Goal: Transaction & Acquisition: Purchase product/service

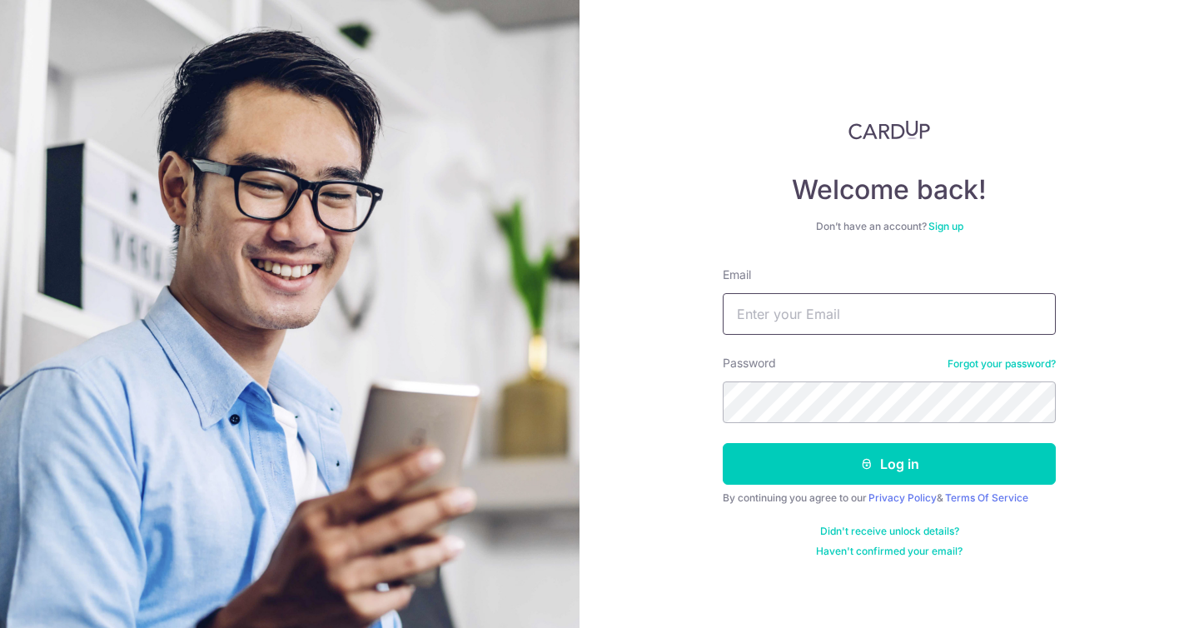
click at [763, 314] on input "Email" at bounding box center [889, 314] width 333 height 42
type input "[EMAIL_ADDRESS][DOMAIN_NAME]"
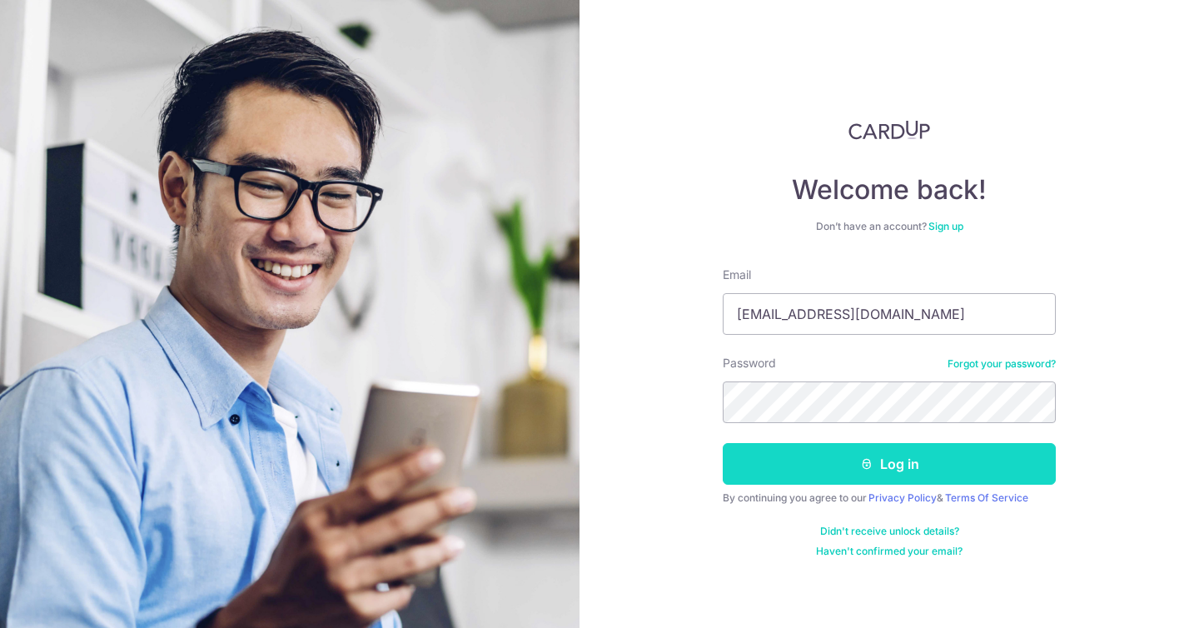
click at [814, 460] on button "Log in" at bounding box center [889, 464] width 333 height 42
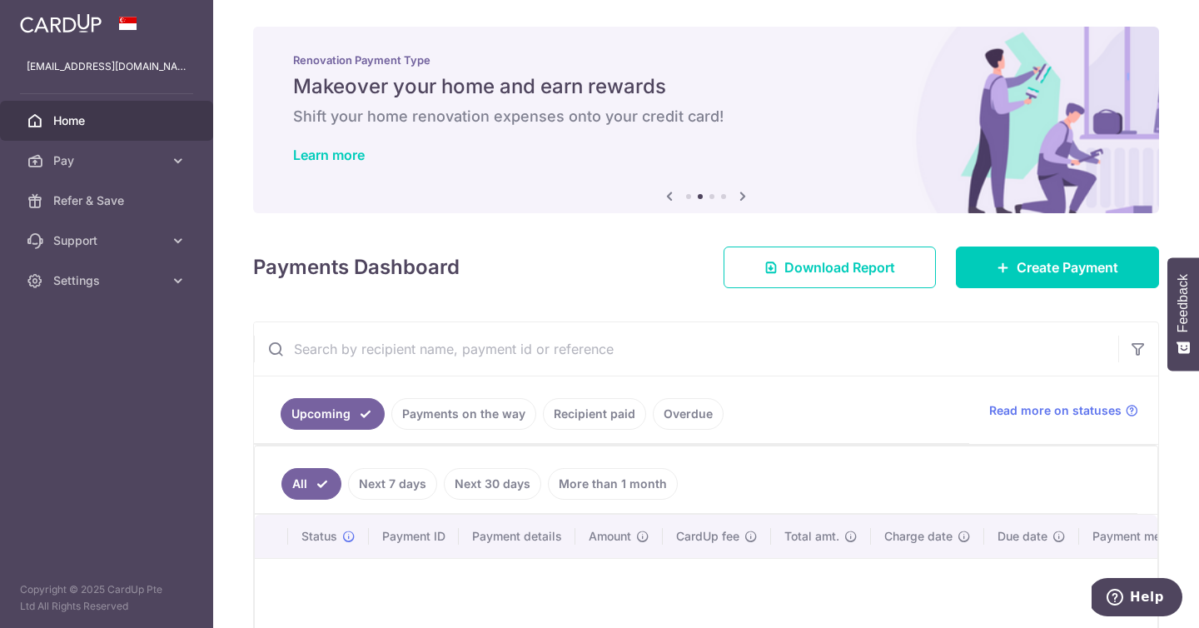
click at [572, 410] on link "Recipient paid" at bounding box center [594, 414] width 103 height 32
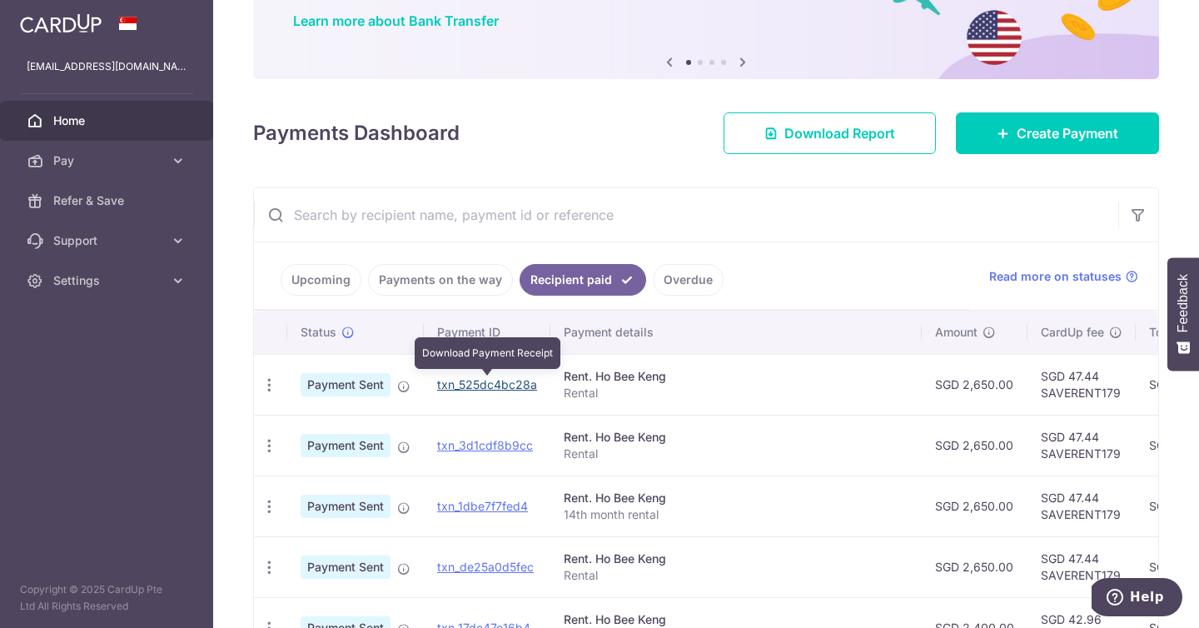
click at [463, 387] on link "txn_525dc4bc28a" at bounding box center [487, 384] width 100 height 14
click at [334, 382] on span "Payment Sent" at bounding box center [346, 384] width 90 height 23
click at [737, 385] on p "Rental" at bounding box center [736, 393] width 345 height 17
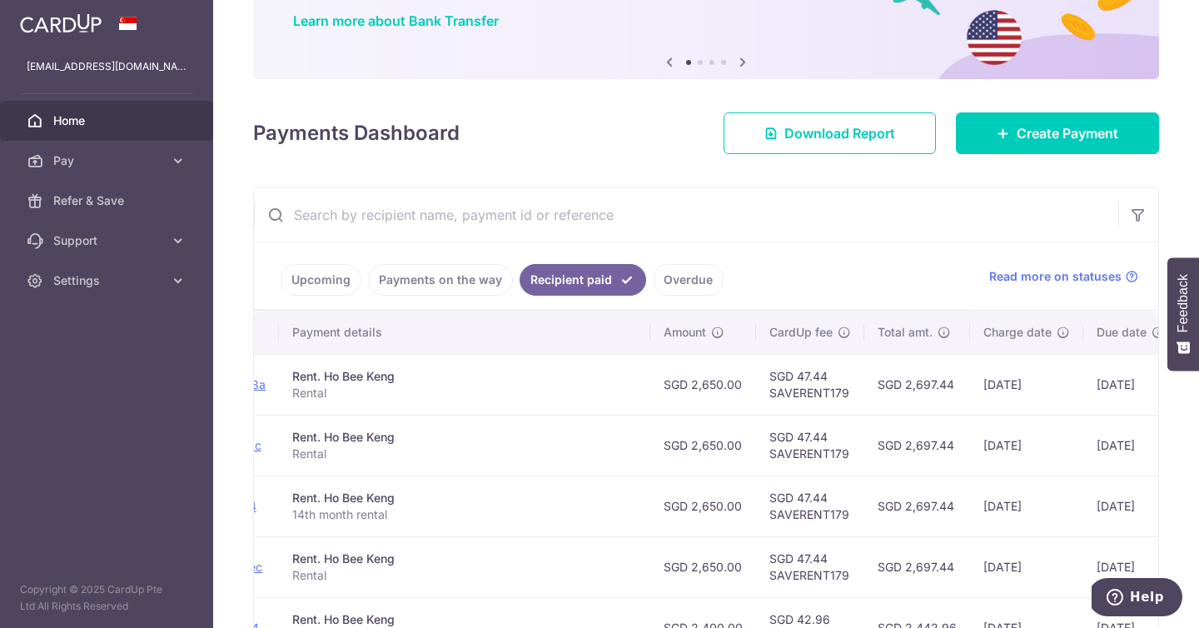
scroll to position [0, 350]
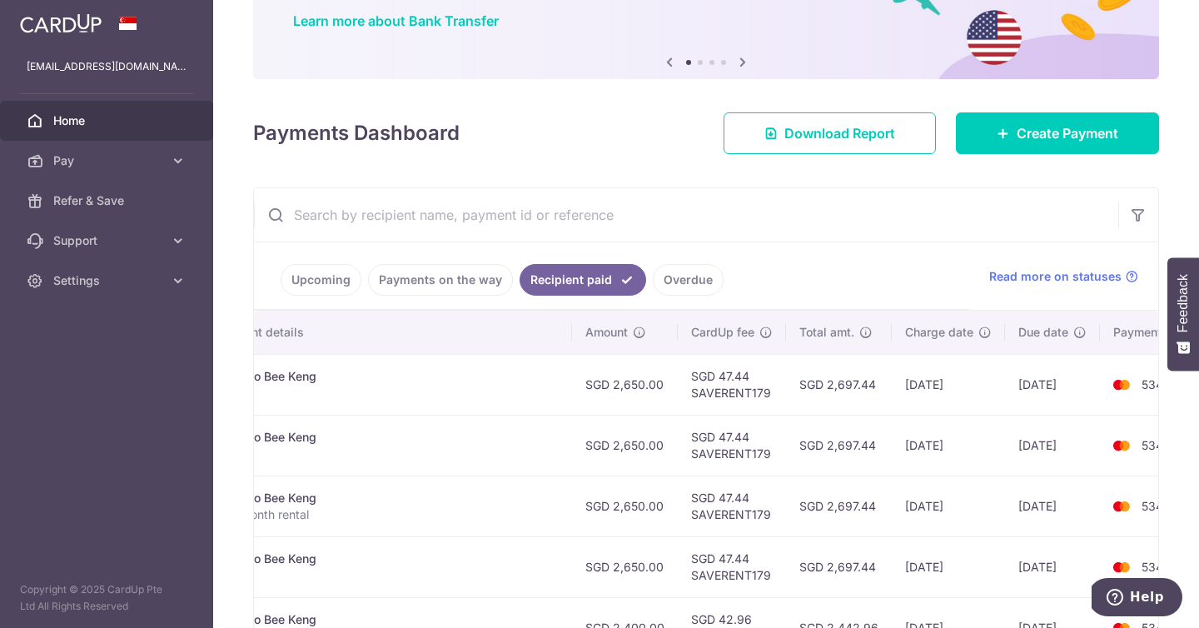
click at [1141, 386] on span "5343" at bounding box center [1155, 384] width 29 height 14
click at [1076, 283] on span "Read more on statuses" at bounding box center [1055, 276] width 132 height 17
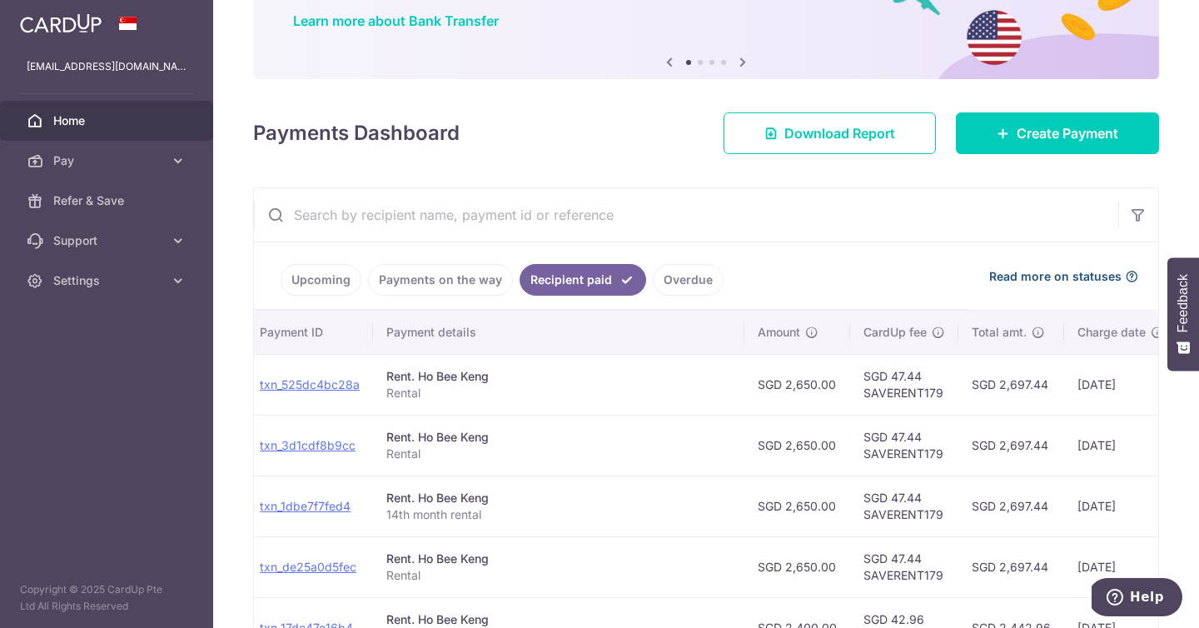
scroll to position [0, 0]
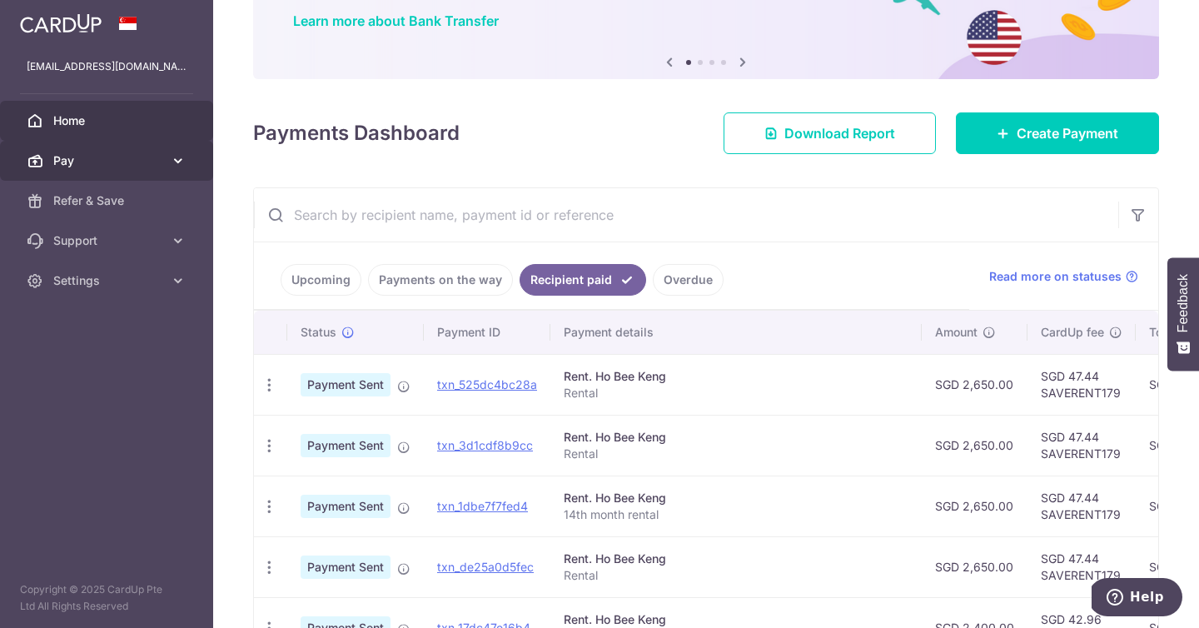
click at [186, 162] on icon at bounding box center [178, 160] width 17 height 17
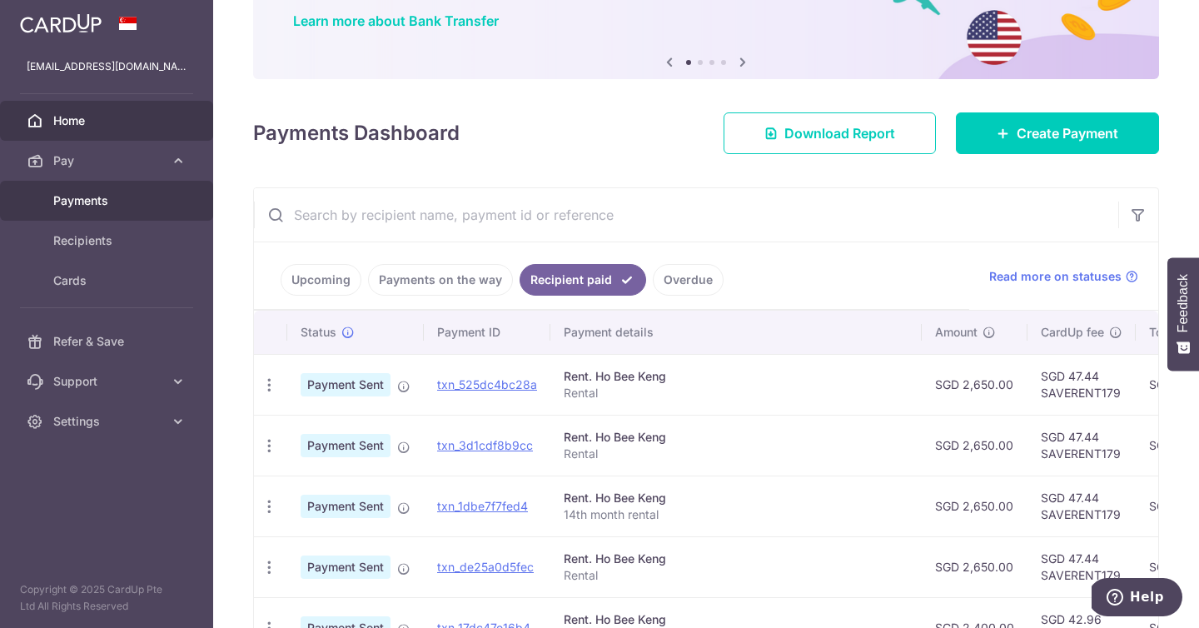
click at [117, 208] on span "Payments" at bounding box center [108, 200] width 110 height 17
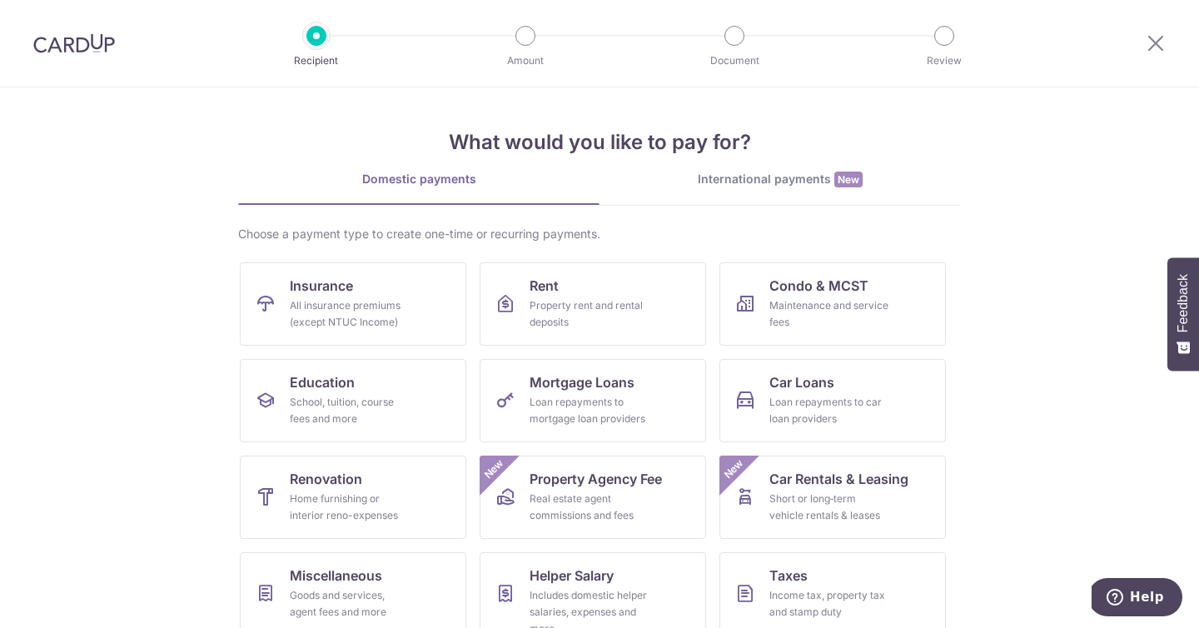
click at [65, 37] on img at bounding box center [74, 43] width 82 height 20
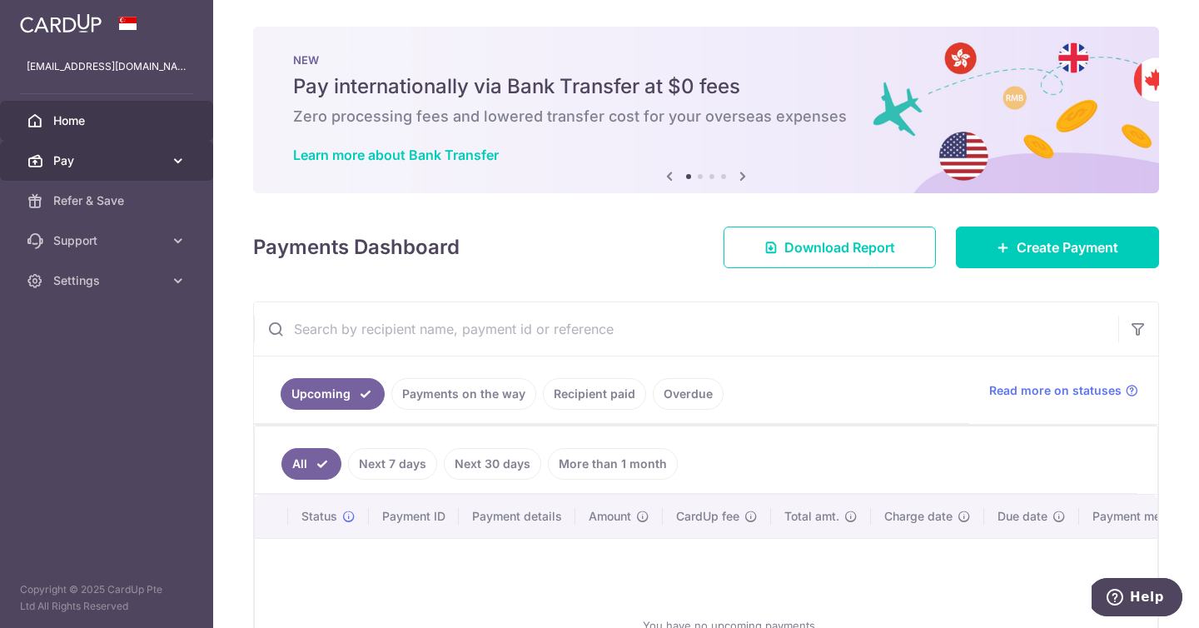
click at [177, 162] on icon at bounding box center [178, 160] width 17 height 17
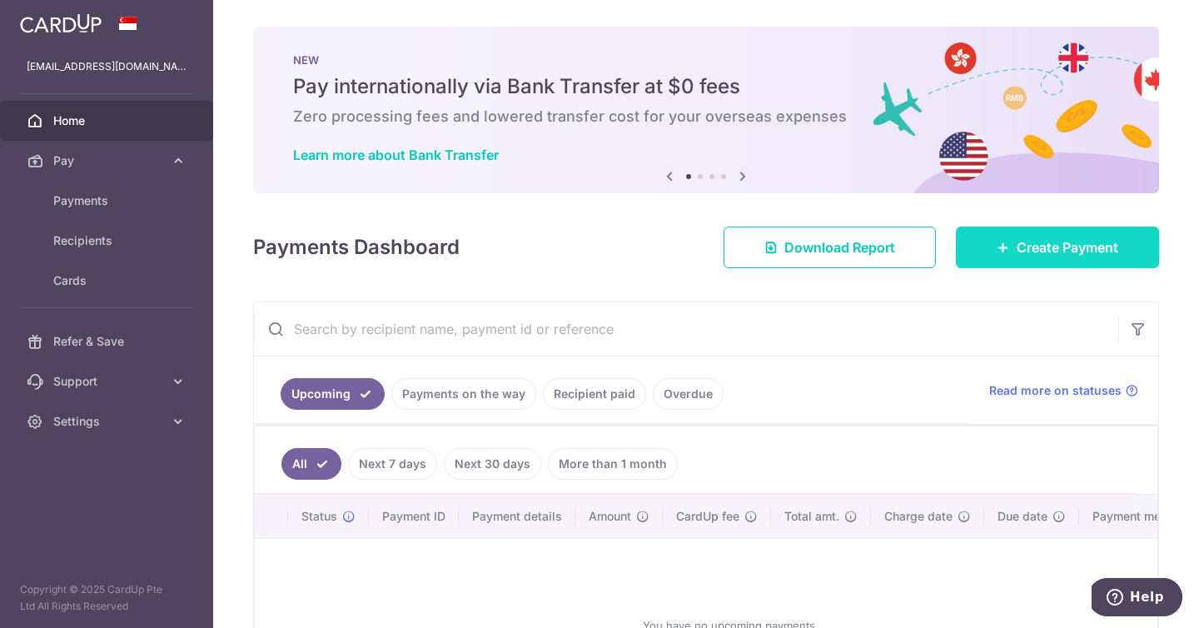
click at [1021, 253] on span "Create Payment" at bounding box center [1068, 247] width 102 height 20
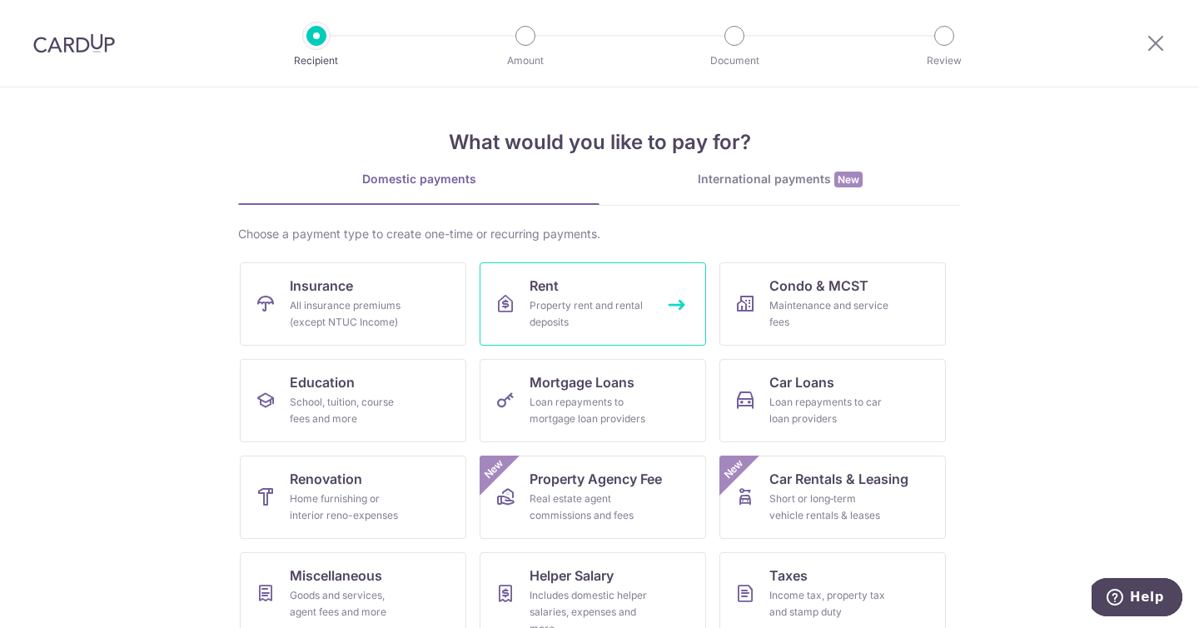
click at [625, 312] on div "Property rent and rental deposits" at bounding box center [589, 313] width 120 height 33
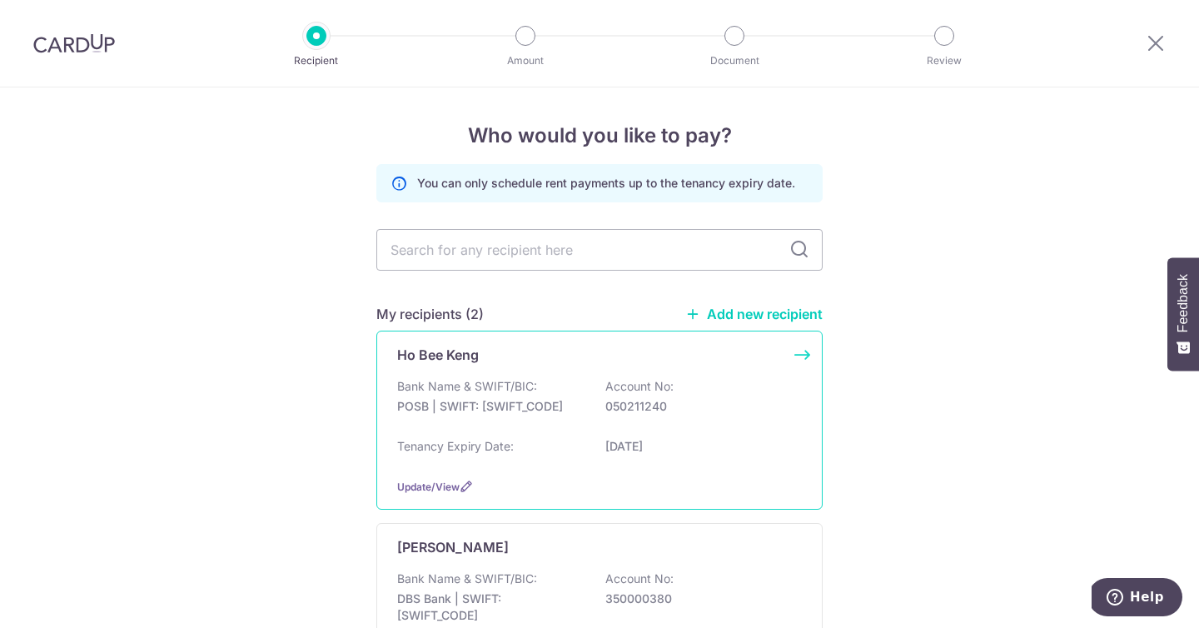
click at [601, 360] on div "Ho Bee Keng" at bounding box center [589, 355] width 385 height 20
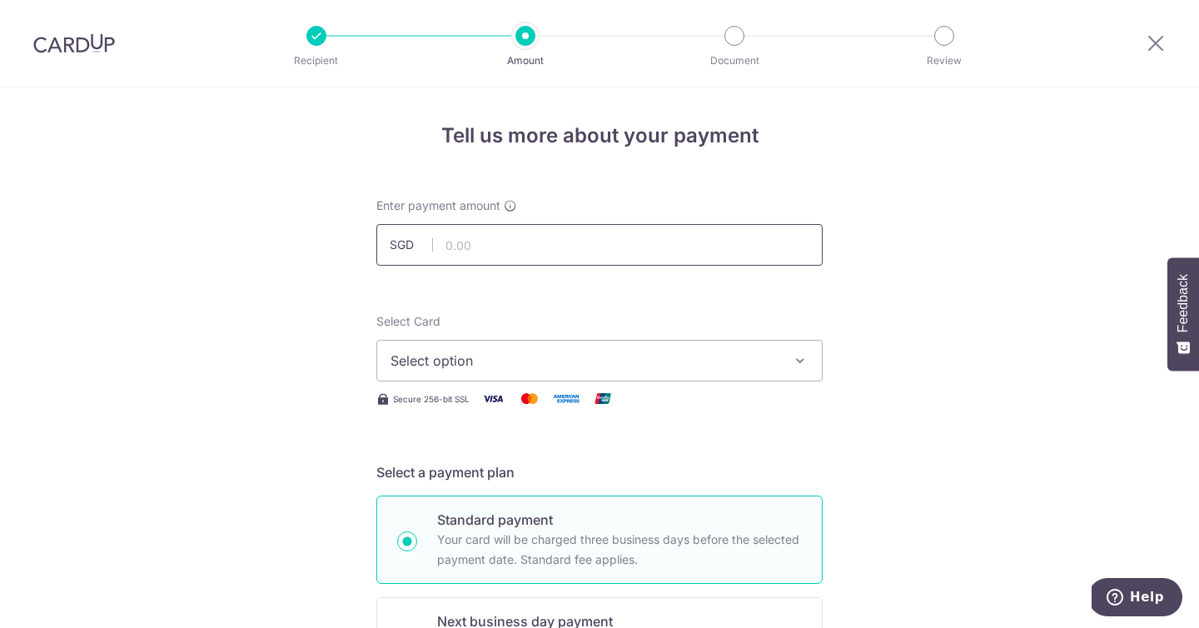
click at [549, 258] on input "text" at bounding box center [599, 245] width 446 height 42
type input "2,650.00"
click at [539, 365] on span "Select option" at bounding box center [584, 361] width 388 height 20
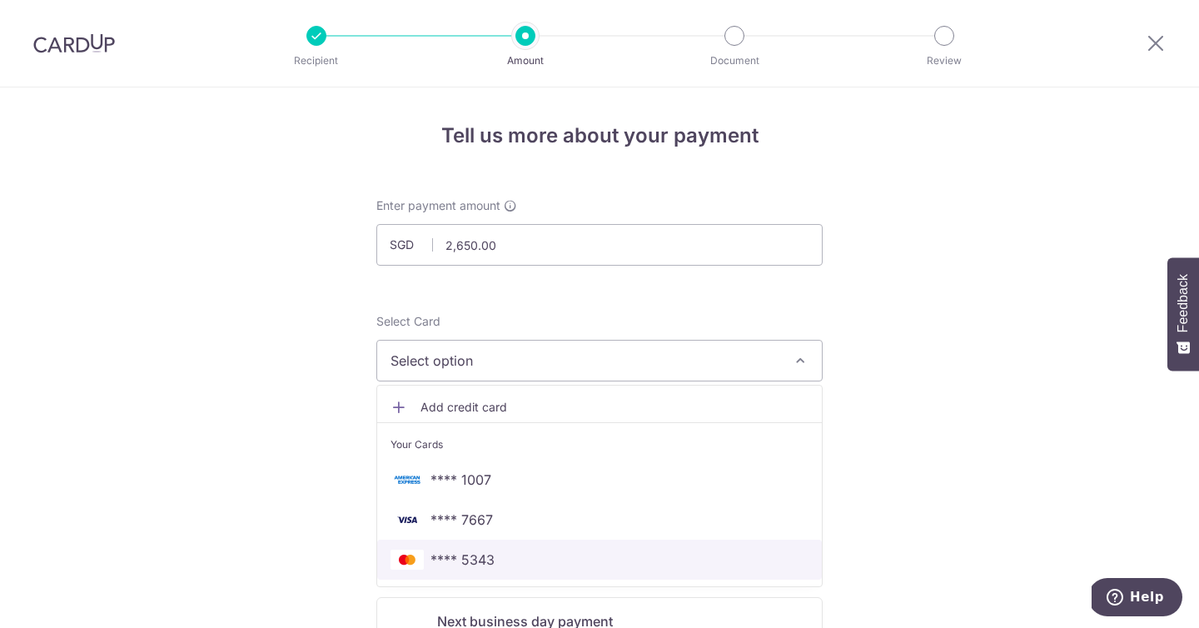
click at [491, 556] on span "**** 5343" at bounding box center [462, 559] width 64 height 20
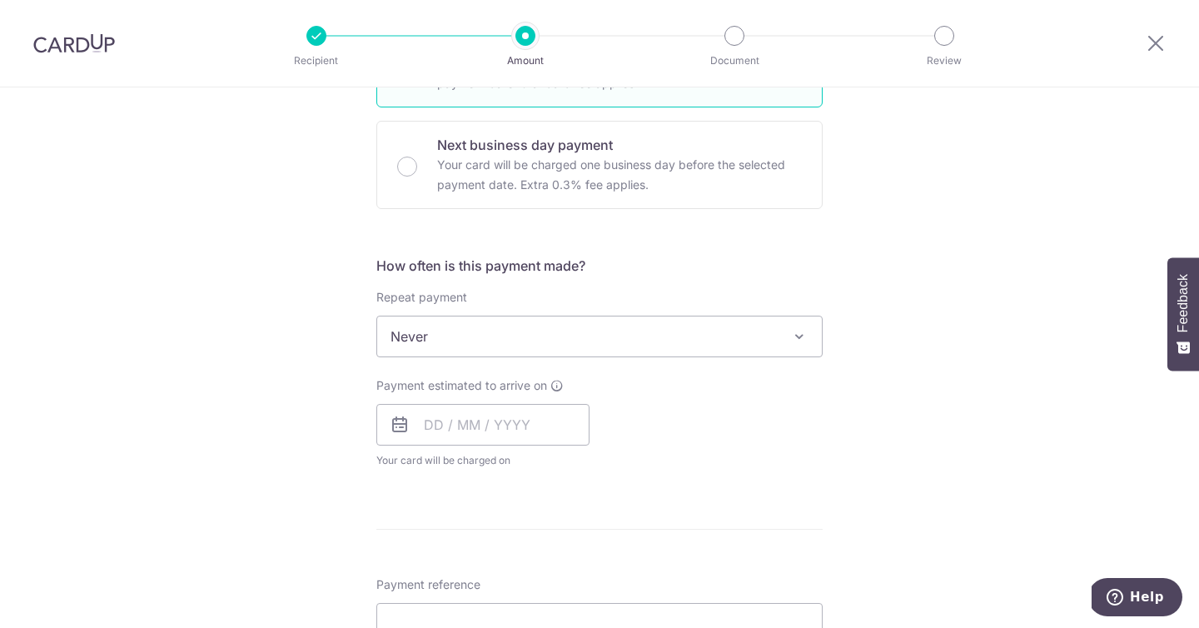
scroll to position [478, 0]
click at [435, 415] on input "text" at bounding box center [482, 423] width 213 height 42
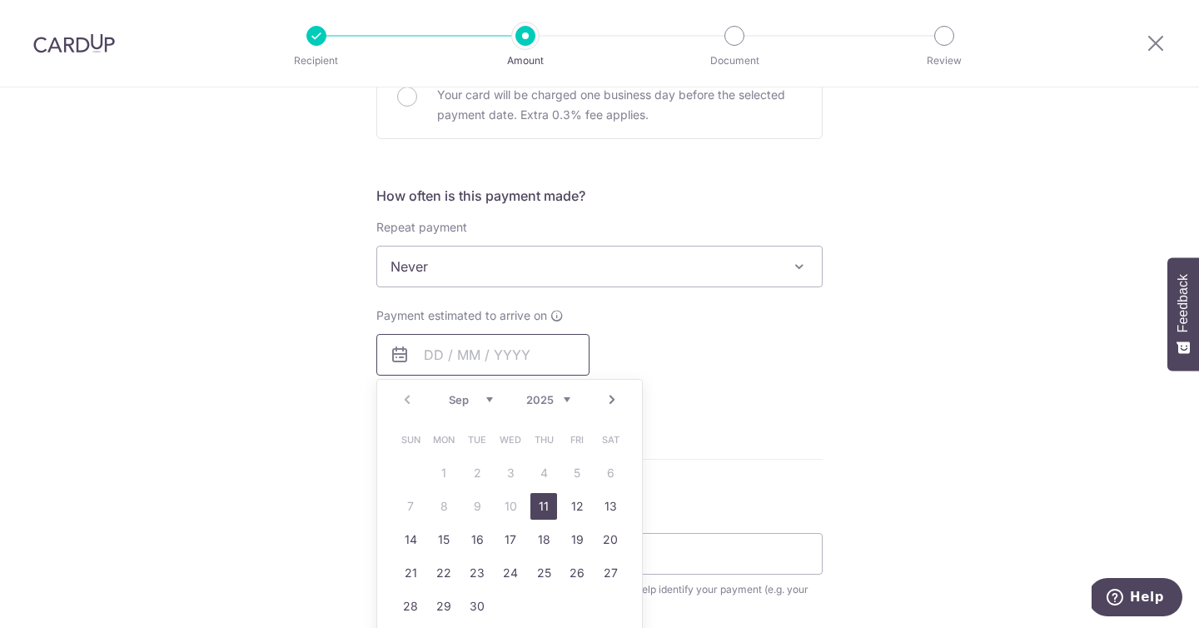
scroll to position [547, 0]
click at [446, 569] on link "22" at bounding box center [443, 572] width 27 height 27
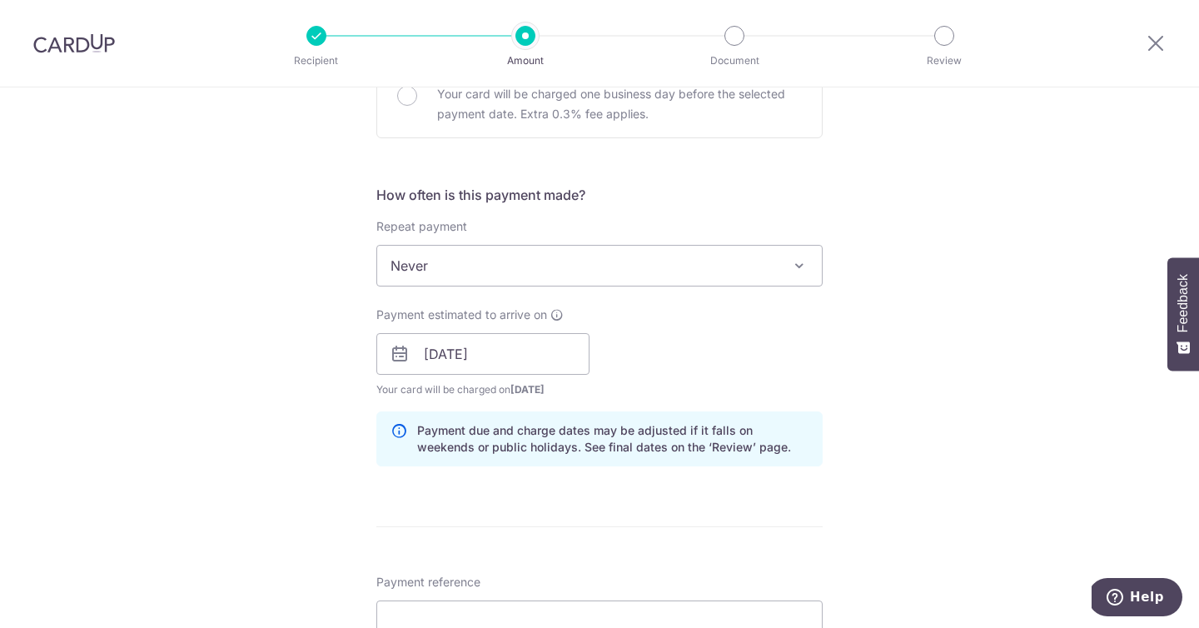
click at [341, 445] on div "Tell us more about your payment Enter payment amount SGD 2,650.00 2650.00 Selec…" at bounding box center [599, 327] width 1199 height 1574
click at [435, 361] on input "22/09/2025" at bounding box center [482, 354] width 213 height 42
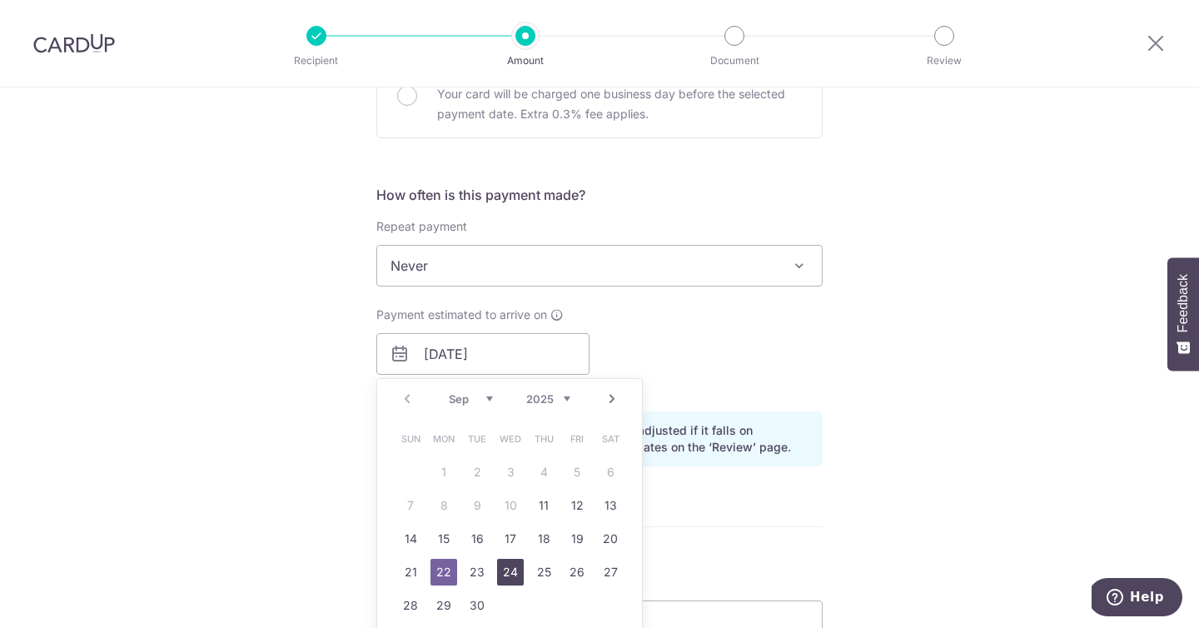
click at [500, 561] on link "24" at bounding box center [510, 572] width 27 height 27
type input "24/09/2025"
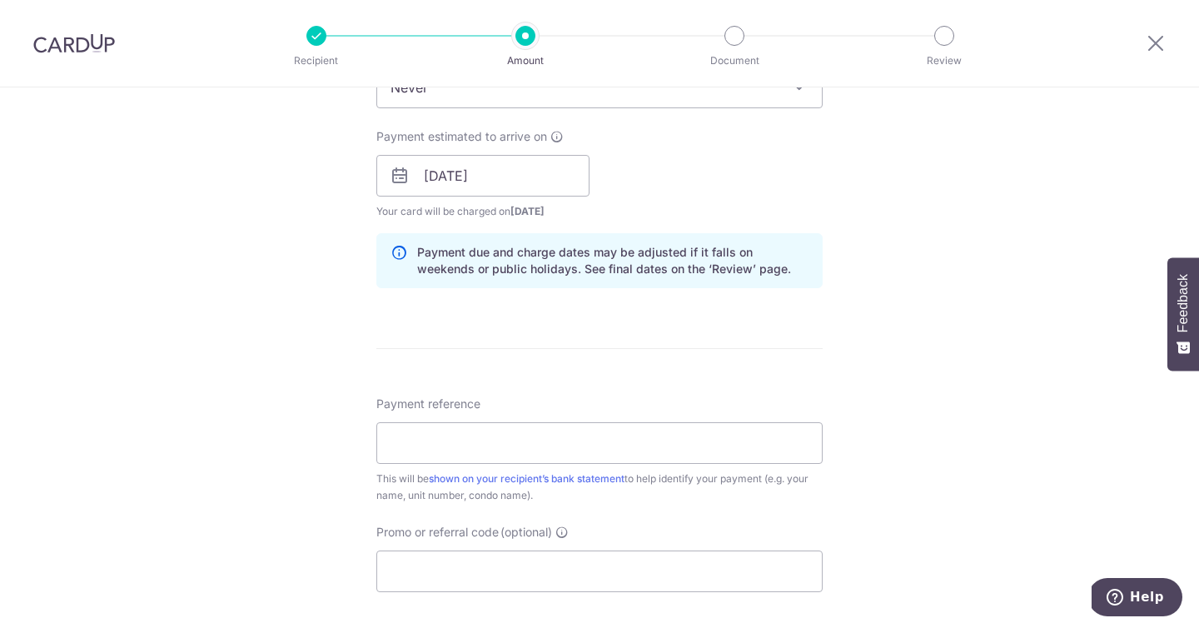
scroll to position [808, 0]
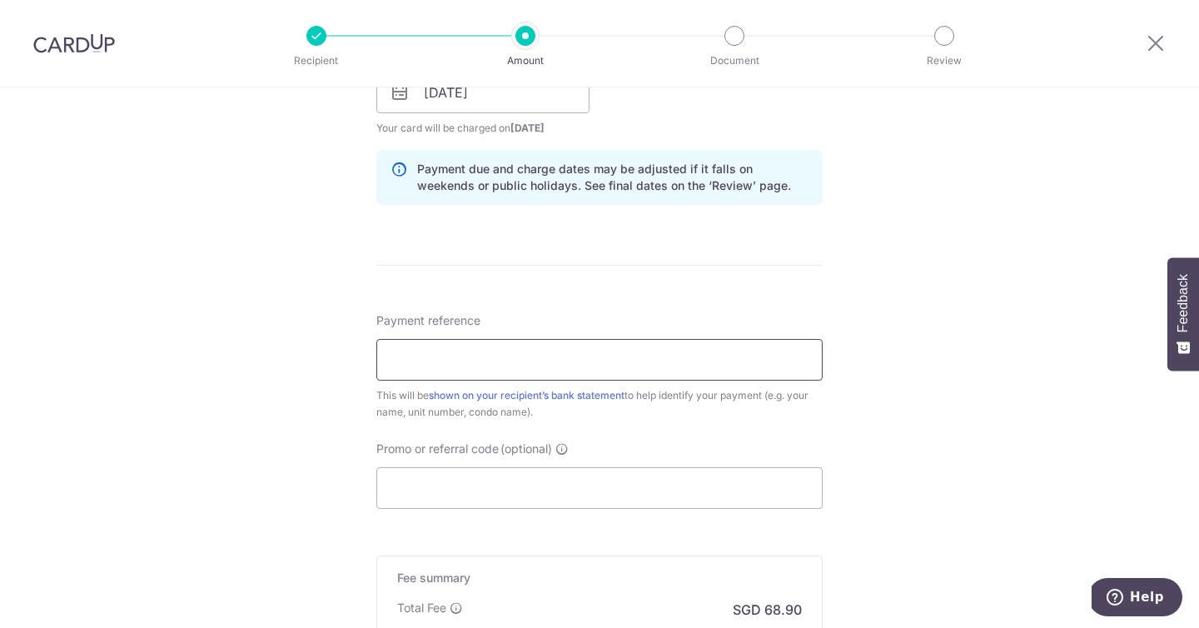
click at [584, 346] on input "Payment reference" at bounding box center [599, 360] width 446 height 42
type input "Rental"
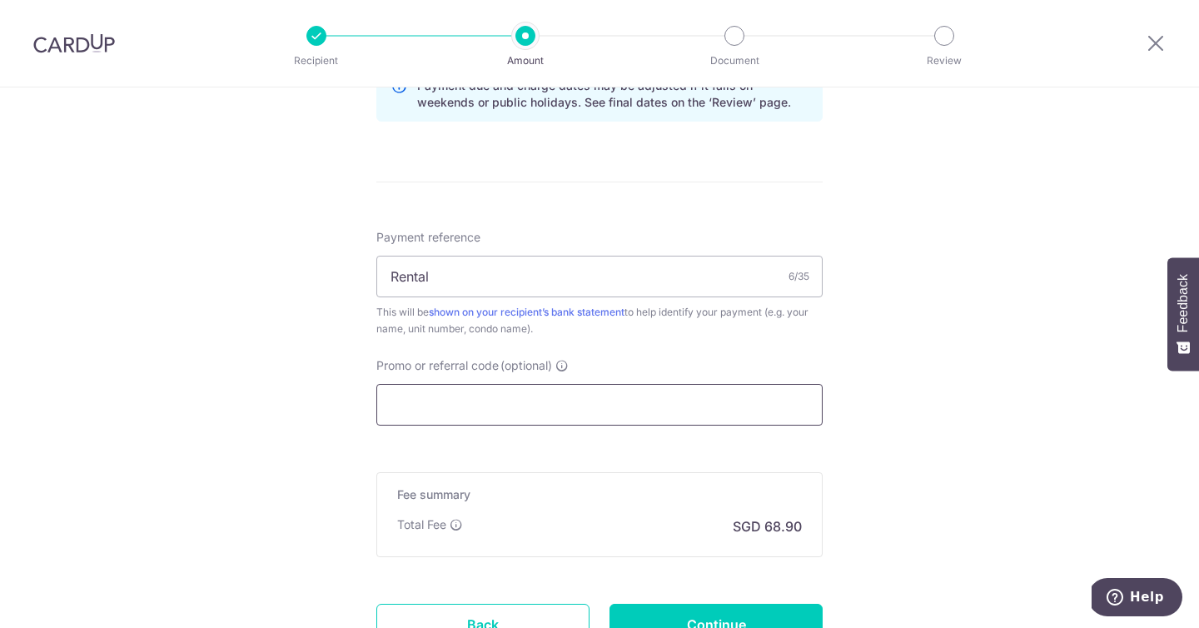
click at [545, 411] on input "Promo or referral code (optional)" at bounding box center [599, 405] width 446 height 42
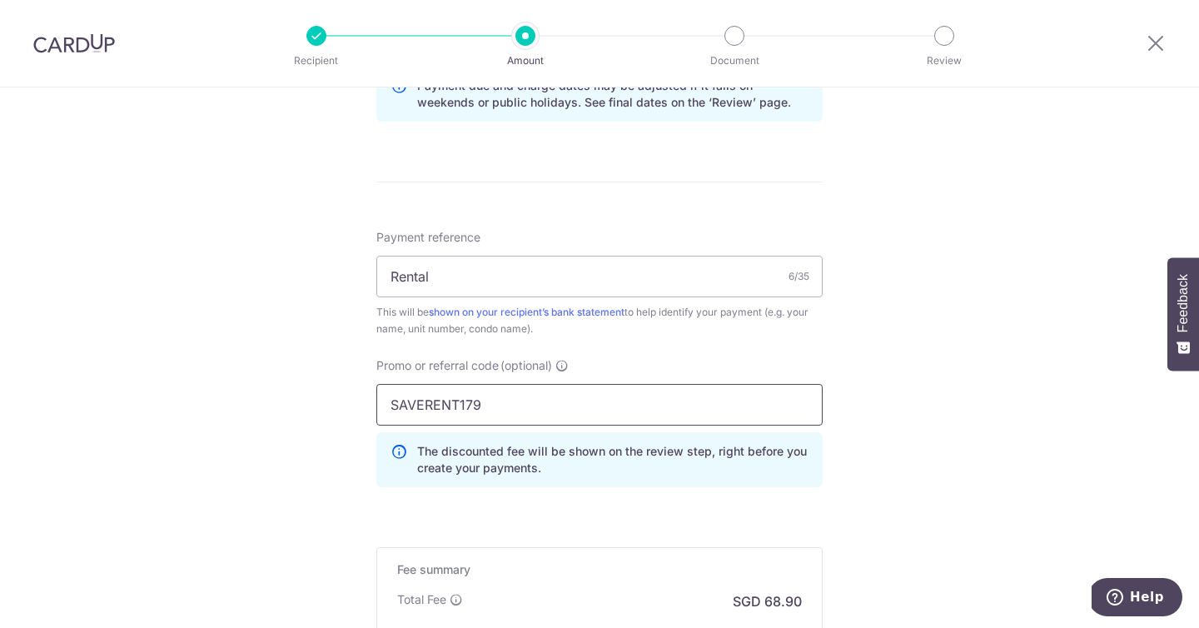
type input "SAVERENT179"
click at [330, 427] on div "Tell us more about your payment Enter payment amount SGD 2,650.00 2650.00 Selec…" at bounding box center [599, 20] width 1199 height 1649
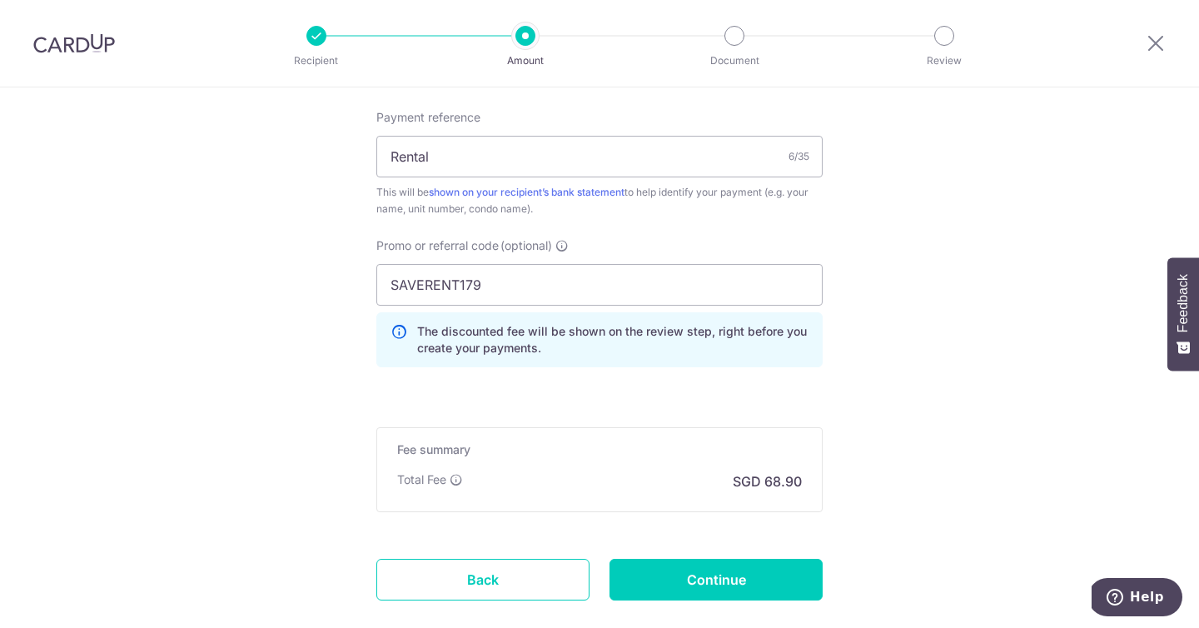
scroll to position [1071, 0]
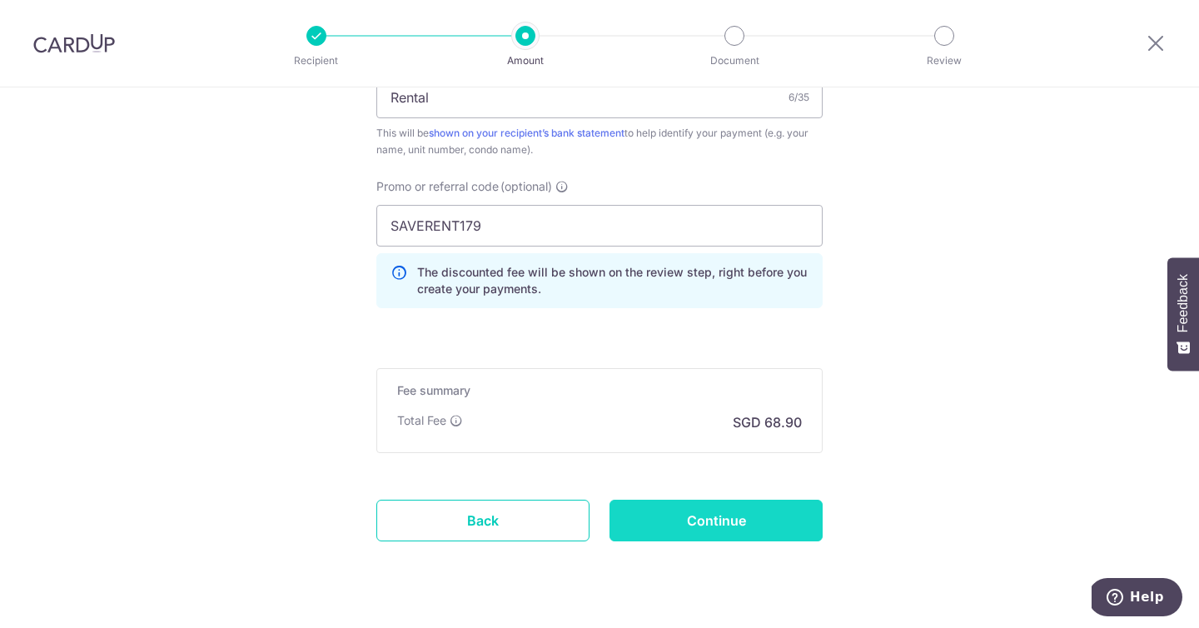
click at [708, 530] on input "Continue" at bounding box center [715, 521] width 213 height 42
type input "Create Schedule"
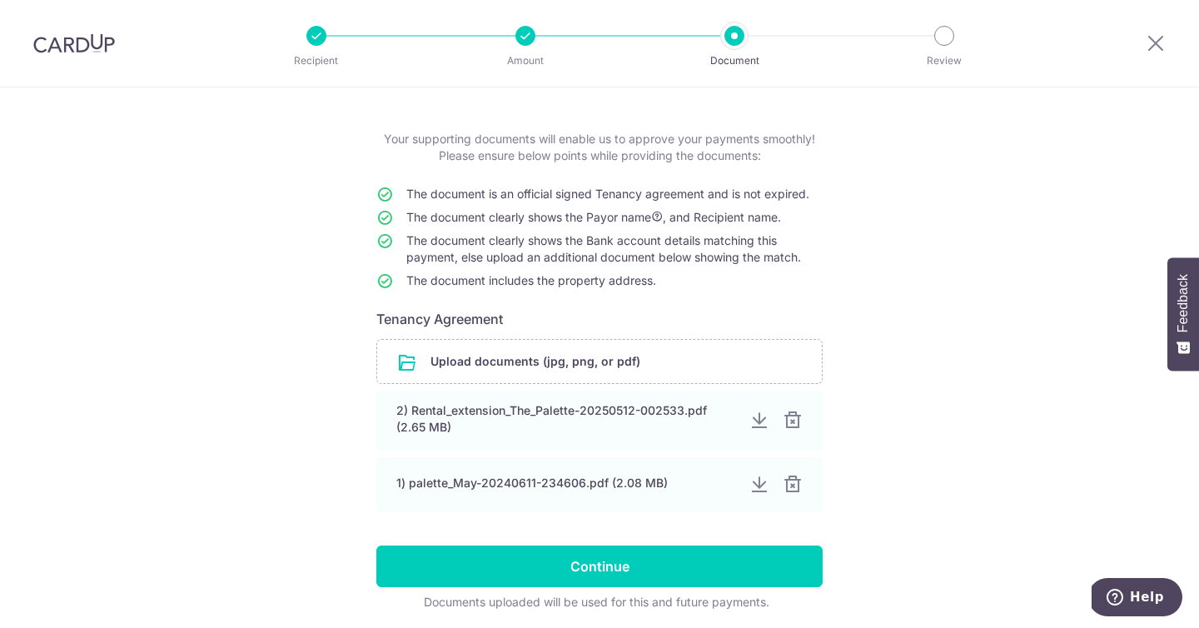
scroll to position [84, 0]
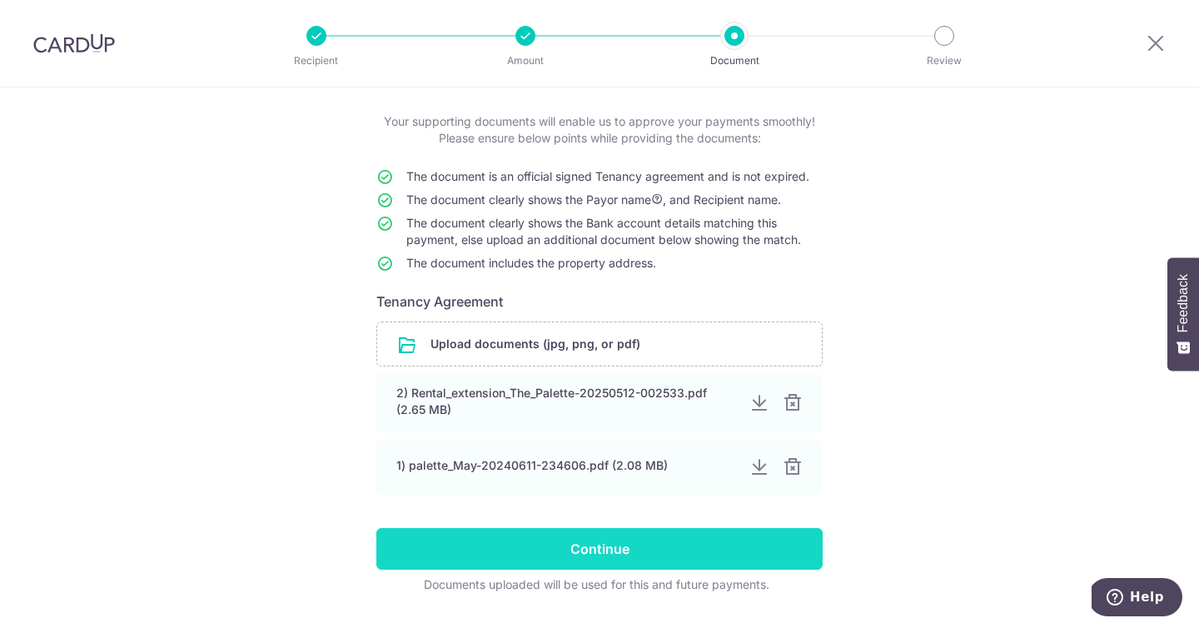
click at [682, 536] on input "Continue" at bounding box center [599, 549] width 446 height 42
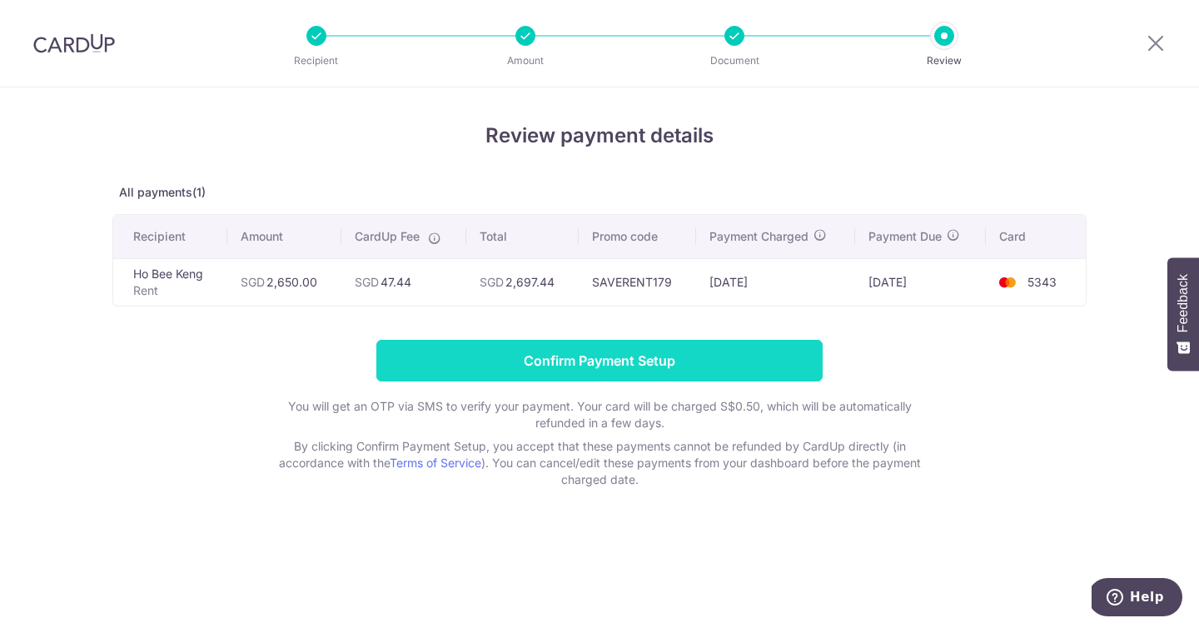
click at [623, 355] on input "Confirm Payment Setup" at bounding box center [599, 361] width 446 height 42
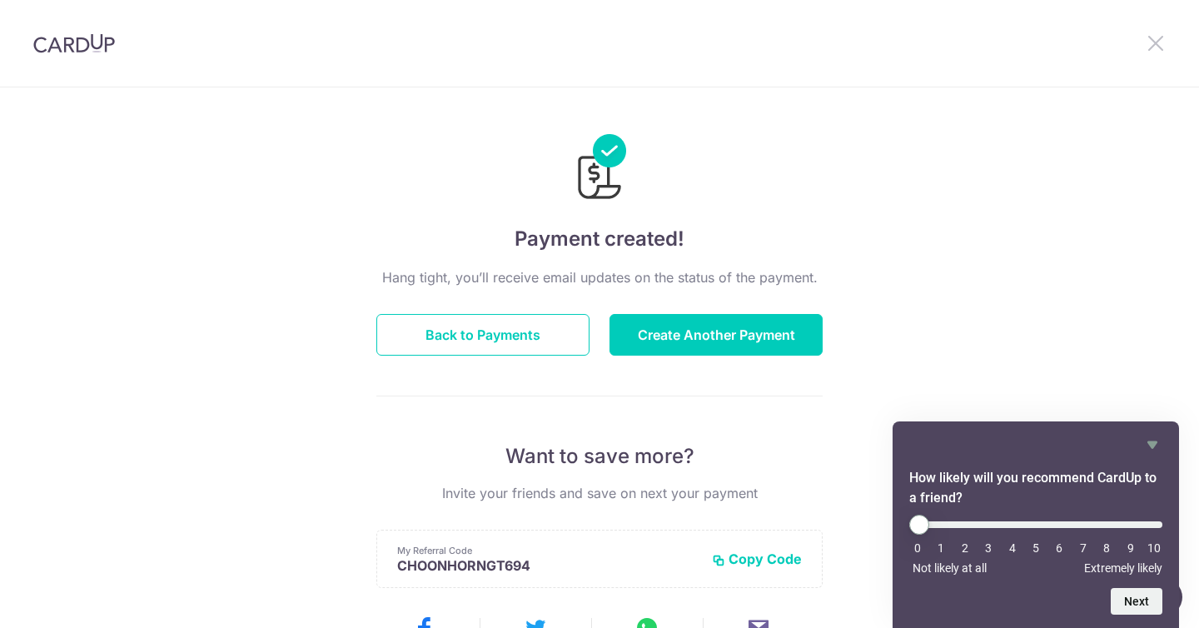
click at [1159, 39] on icon at bounding box center [1156, 42] width 20 height 21
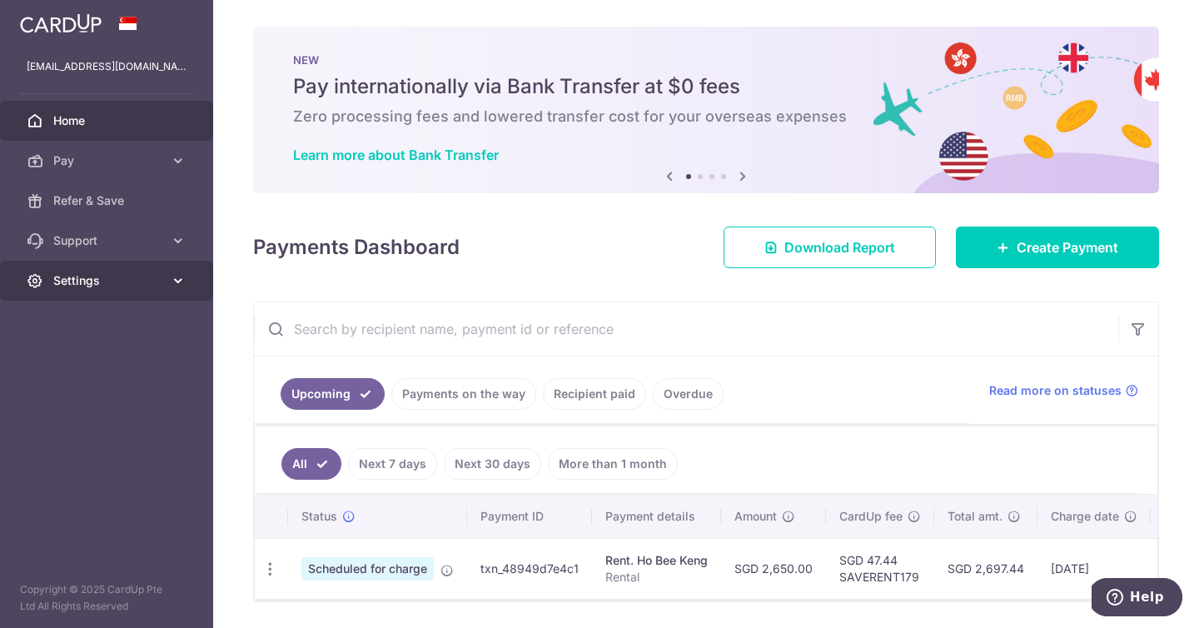
click at [148, 270] on link "Settings" at bounding box center [106, 281] width 213 height 40
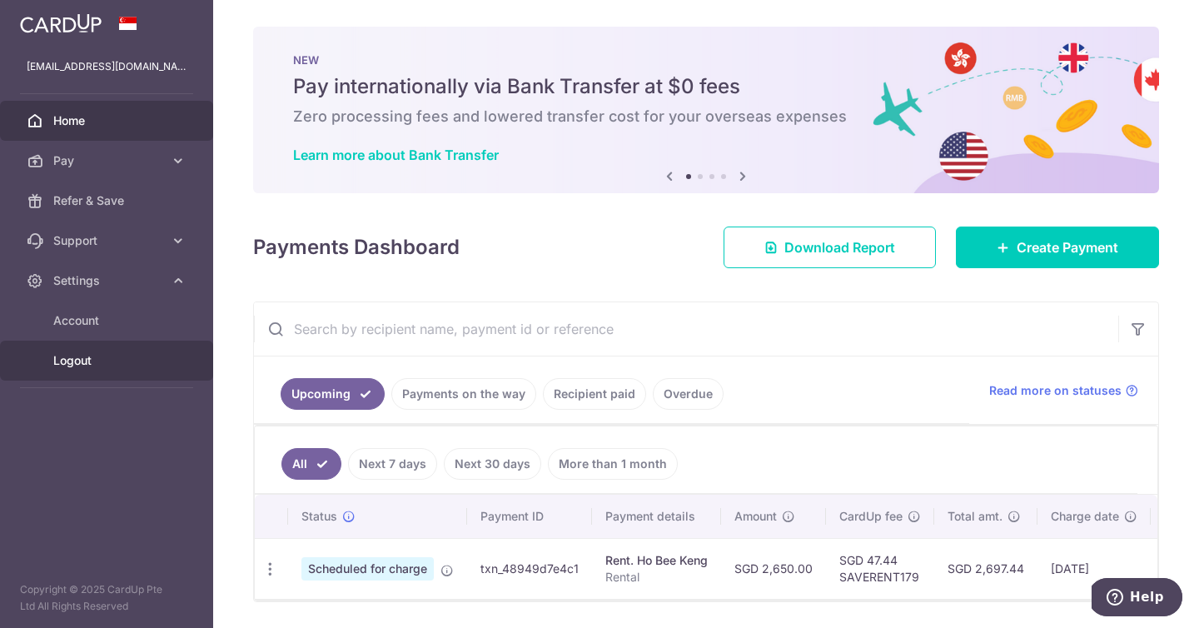
click at [79, 368] on span "Logout" at bounding box center [108, 360] width 110 height 17
